Goal: Navigation & Orientation: Find specific page/section

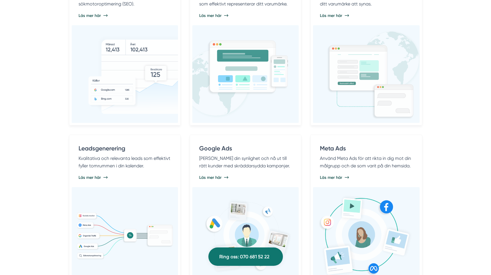
scroll to position [392, 0]
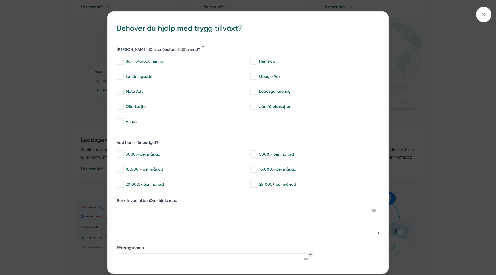
click at [58, 124] on div "bbc9b822-b2c6-488a-ab3e-9a2d59e49c7c Behöver du hjälp med trygg tillväxt? [PERS…" at bounding box center [248, 137] width 496 height 275
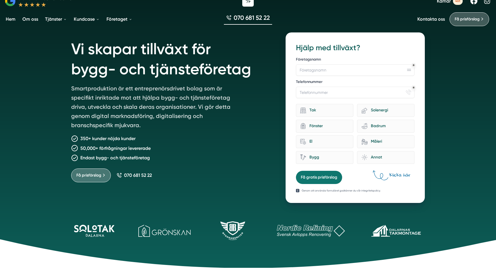
scroll to position [0, 0]
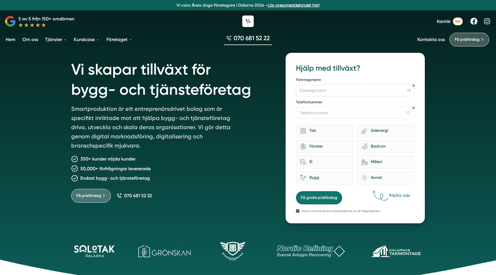
click at [31, 41] on link "Om oss" at bounding box center [30, 39] width 18 height 15
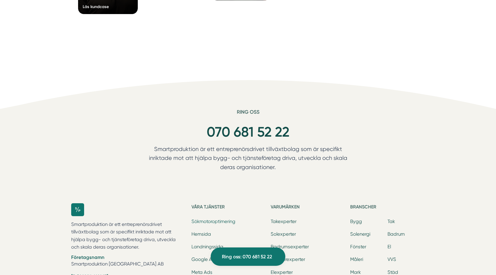
scroll to position [1659, 0]
